Goal: Task Accomplishment & Management: Complete application form

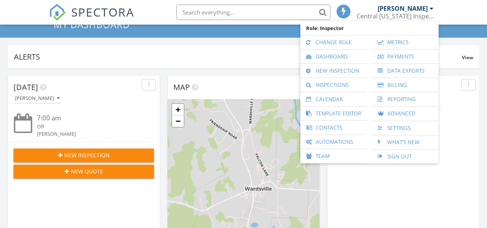
scroll to position [4, 4]
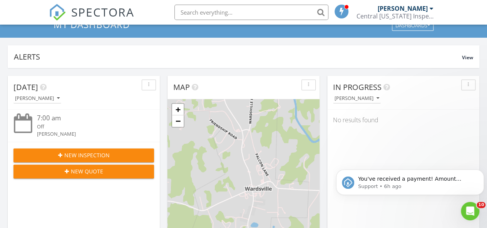
scroll to position [0, 0]
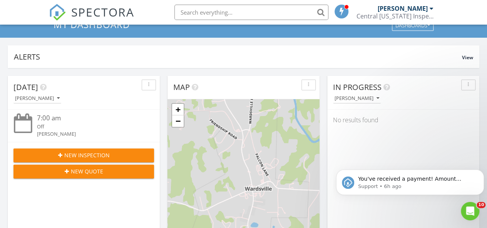
click at [105, 166] on button "New Quote" at bounding box center [83, 172] width 141 height 14
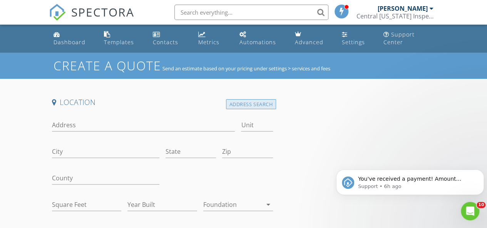
click at [239, 102] on div "Address Search" at bounding box center [251, 104] width 50 height 10
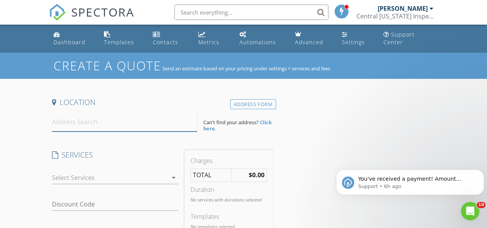
click at [73, 122] on input at bounding box center [125, 122] width 146 height 19
paste input "[STREET_ADDRESS]"
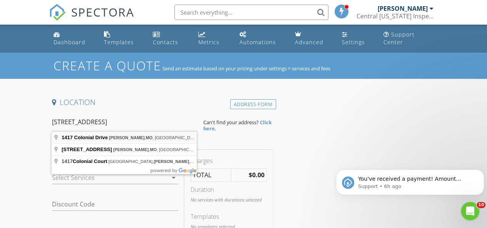
type input "[STREET_ADDRESS]"
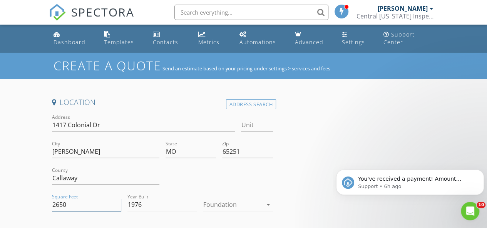
drag, startPoint x: 71, startPoint y: 205, endPoint x: 33, endPoint y: 202, distance: 38.2
click at [74, 203] on input "29" at bounding box center [87, 205] width 70 height 13
type input "2956"
click at [212, 205] on div at bounding box center [232, 205] width 59 height 12
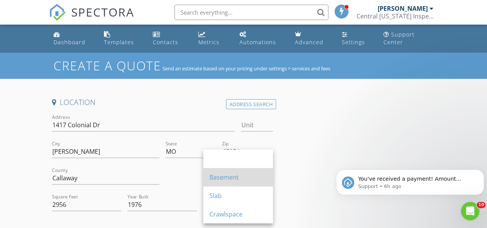
click at [226, 179] on div "Basement" at bounding box center [237, 177] width 57 height 9
click at [226, 179] on div at bounding box center [219, 179] width 114 height 27
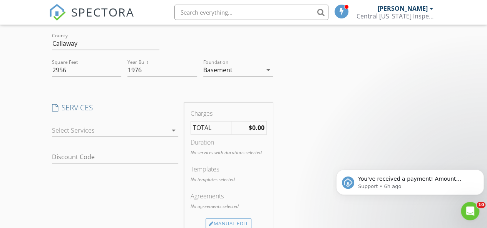
scroll to position [136, 0]
click at [163, 129] on div at bounding box center [109, 130] width 115 height 12
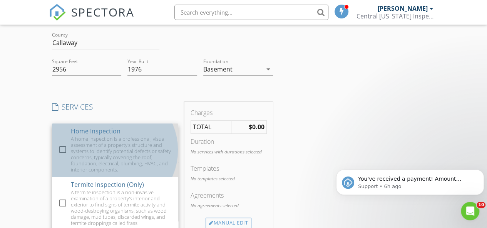
click at [112, 136] on div "A home inspection is a professional, visual assessment of a property's structur…" at bounding box center [120, 154] width 101 height 37
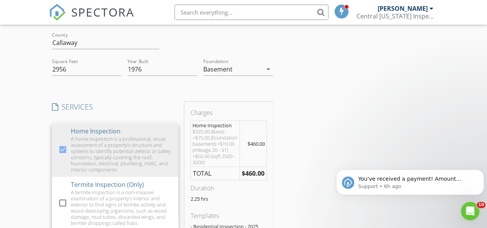
click at [154, 109] on h4 "SERVICES" at bounding box center [115, 107] width 126 height 10
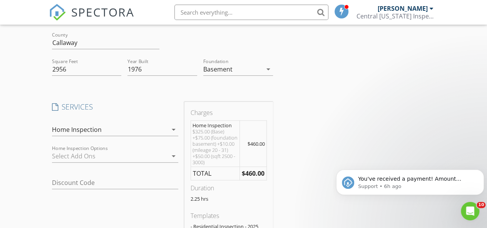
click at [139, 161] on div at bounding box center [109, 156] width 115 height 12
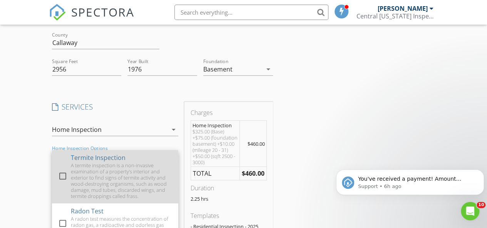
click at [98, 169] on div "A termite inspection is a non-invasive examination of a property's interior and…" at bounding box center [120, 180] width 101 height 37
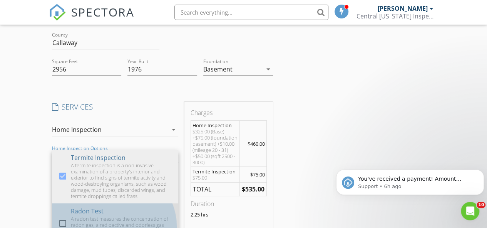
click at [91, 209] on div "Radon Test" at bounding box center [86, 211] width 33 height 9
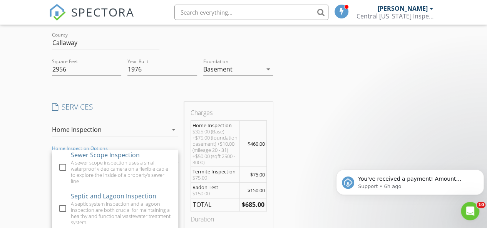
scroll to position [99, 0]
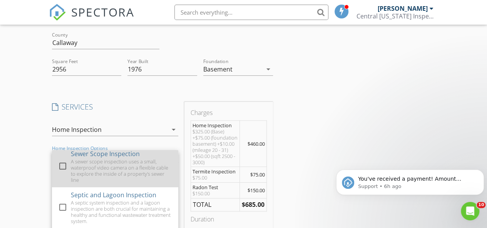
click at [125, 183] on div "A sewer scope inspection uses a small, waterproof video camera on a flexible ca…" at bounding box center [120, 171] width 101 height 25
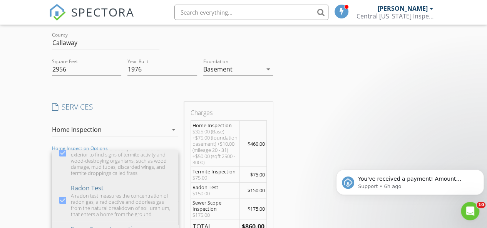
scroll to position [0, 0]
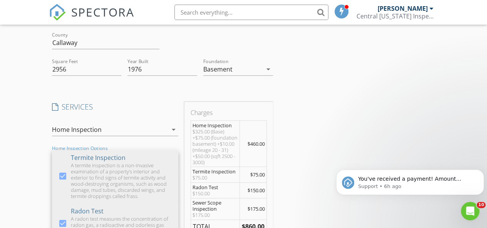
click at [222, 10] on input "text" at bounding box center [251, 12] width 154 height 15
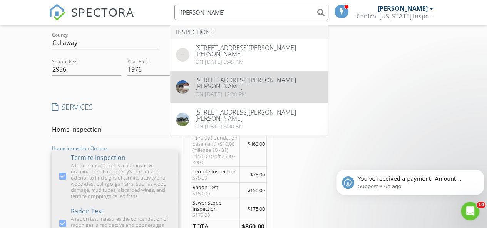
type input "Gavin"
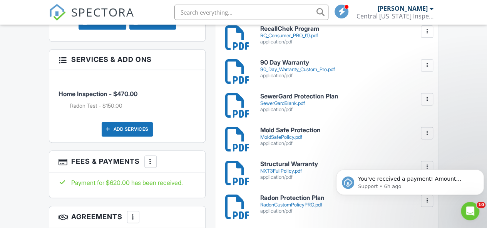
scroll to position [441, 0]
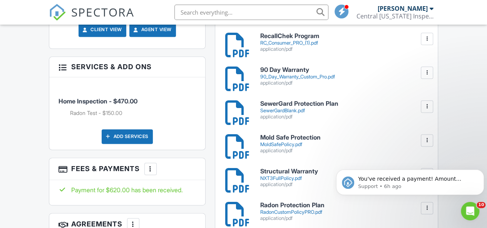
drag, startPoint x: 491, startPoint y: 21, endPoint x: 492, endPoint y: 69, distance: 47.7
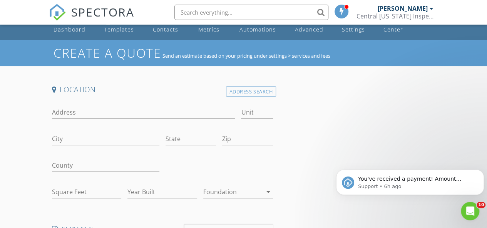
scroll to position [15, 0]
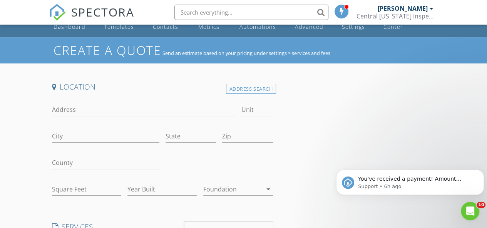
click at [243, 95] on div "Location" at bounding box center [162, 89] width 227 height 15
click at [241, 89] on div "Address Search" at bounding box center [251, 89] width 50 height 10
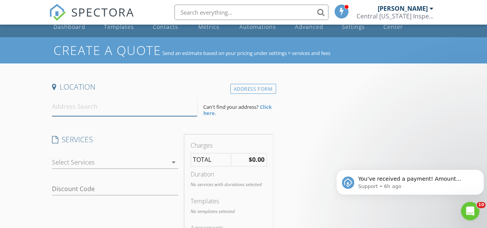
click at [88, 106] on input at bounding box center [125, 106] width 146 height 19
paste input "[STREET_ADDRESS]"
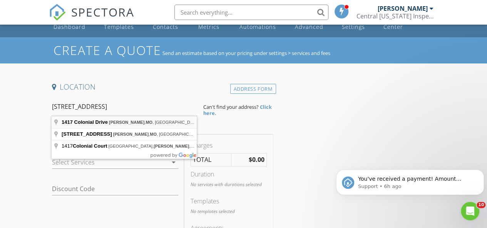
type input "[STREET_ADDRESS]"
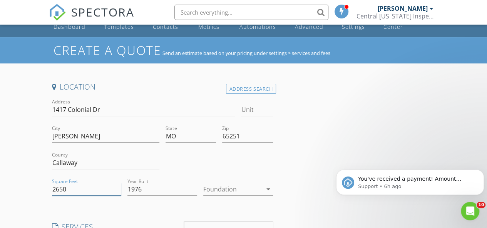
drag, startPoint x: 71, startPoint y: 190, endPoint x: 57, endPoint y: 191, distance: 13.9
click at [57, 191] on input "2650" at bounding box center [87, 189] width 70 height 13
type input "2954"
click at [218, 194] on div at bounding box center [232, 189] width 59 height 12
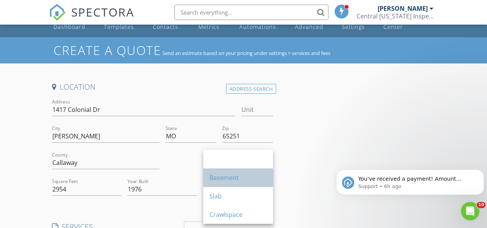
click at [221, 179] on div "Basement" at bounding box center [237, 177] width 57 height 9
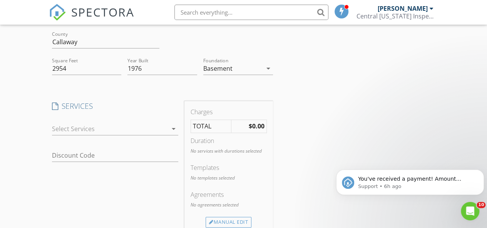
scroll to position [137, 0]
click at [157, 127] on div at bounding box center [109, 128] width 115 height 12
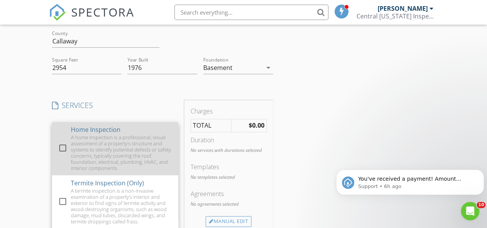
click at [111, 143] on div "A home inspection is a professional, visual assessment of a property's structur…" at bounding box center [120, 152] width 101 height 37
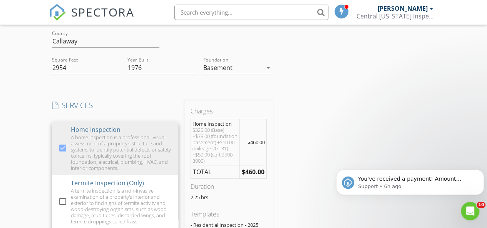
click at [132, 105] on h4 "SERVICES" at bounding box center [115, 105] width 126 height 10
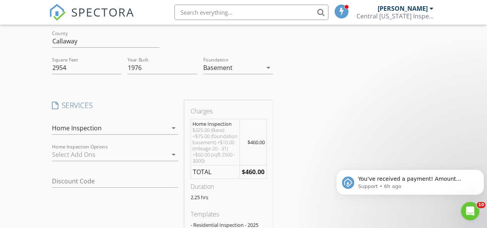
click at [119, 156] on div at bounding box center [109, 155] width 115 height 12
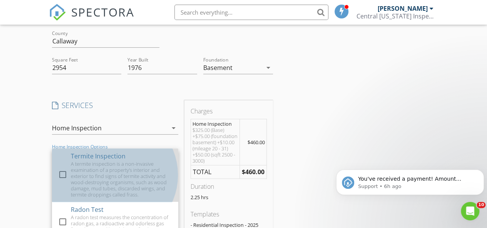
click at [109, 161] on div "A termite inspection is a non-invasive examination of a property's interior and…" at bounding box center [120, 179] width 101 height 37
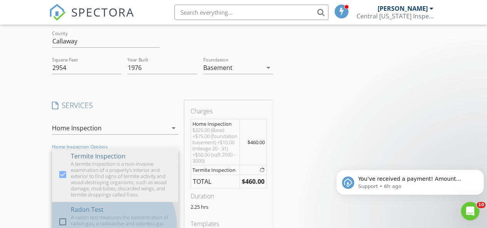
click at [100, 207] on div "Radon Test" at bounding box center [86, 209] width 33 height 9
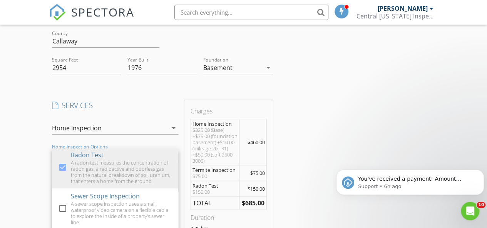
scroll to position [56, 0]
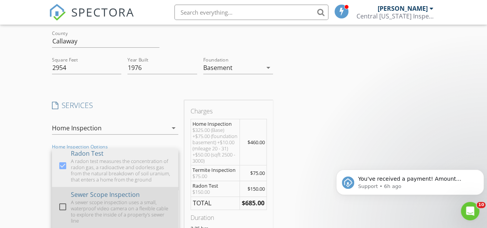
click at [125, 196] on div "Sewer Scope Inspection" at bounding box center [104, 194] width 69 height 9
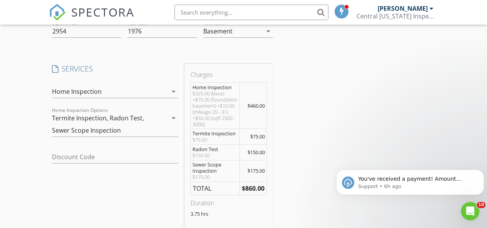
scroll to position [178, 0]
